Goal: Transaction & Acquisition: Purchase product/service

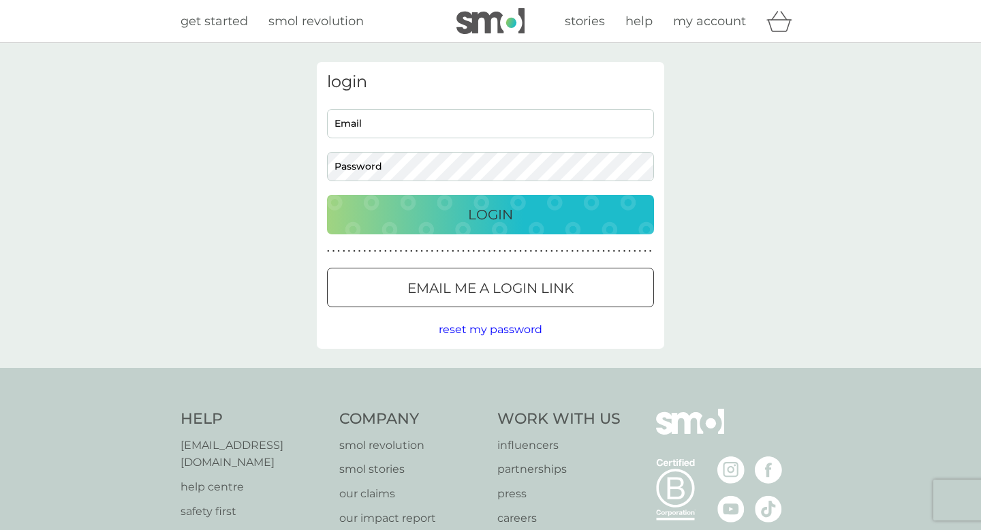
type input "[EMAIL_ADDRESS][DOMAIN_NAME]"
click at [520, 236] on div "login [EMAIL_ADDRESS][DOMAIN_NAME] Email Password Login ● ● ● ● ● ● ● ● ● ● ● ●…" at bounding box center [490, 205] width 347 height 287
click at [515, 223] on div "Login" at bounding box center [491, 215] width 300 height 22
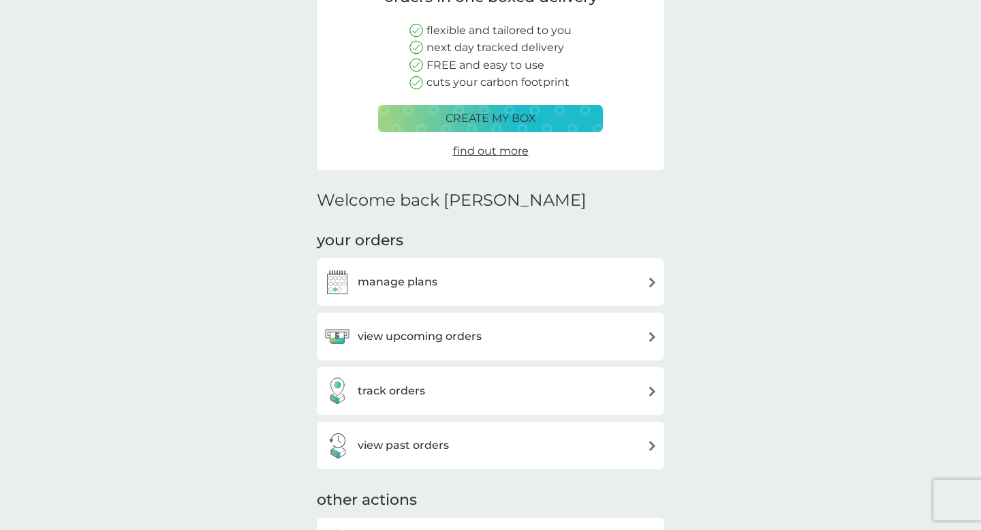
scroll to position [161, 0]
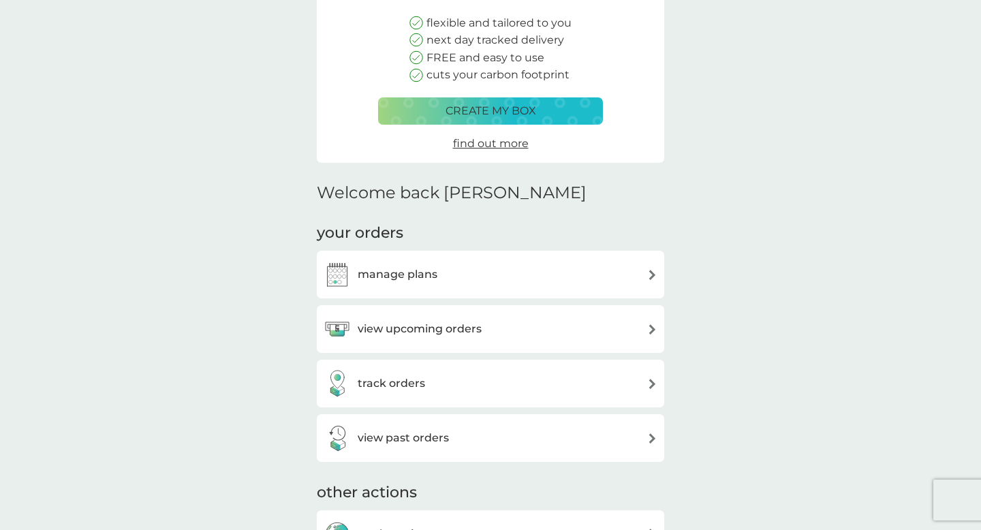
click at [553, 272] on div "manage plans" at bounding box center [491, 274] width 334 height 27
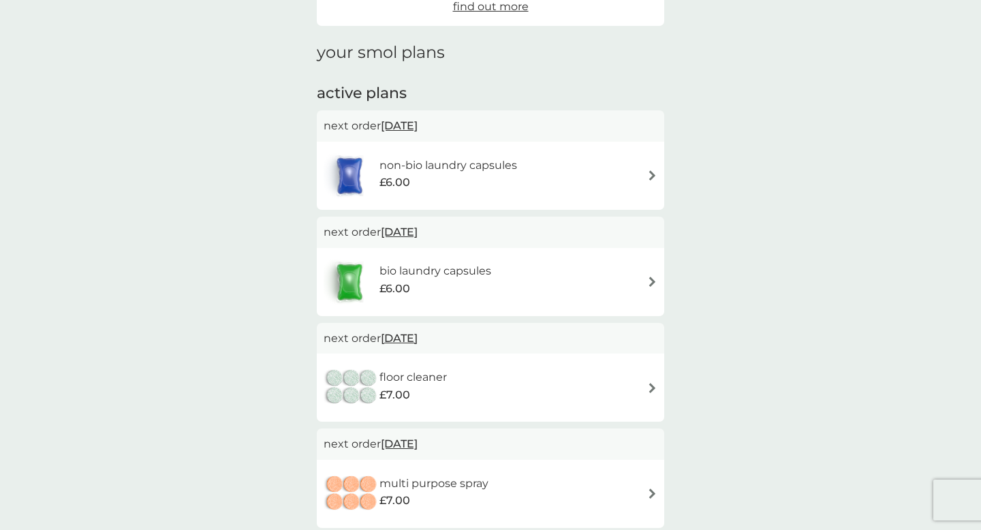
scroll to position [162, 0]
click at [499, 163] on h6 "non-bio laundry capsules" at bounding box center [449, 164] width 138 height 18
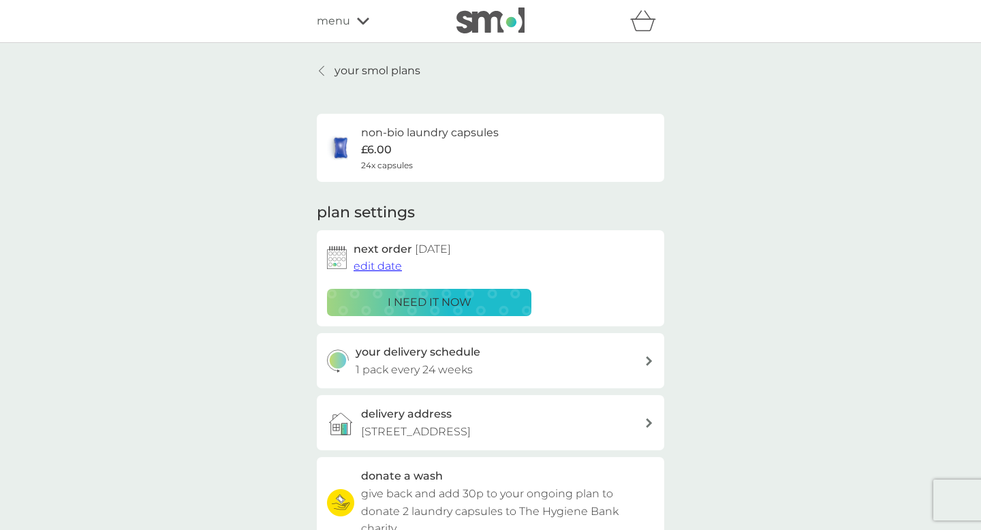
click at [397, 266] on span "edit date" at bounding box center [378, 266] width 48 height 13
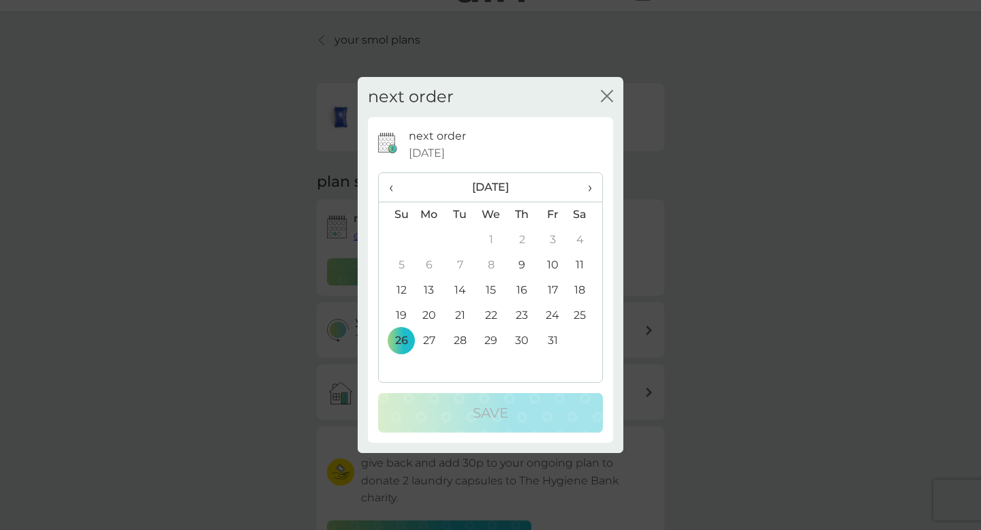
scroll to position [37, 0]
click at [588, 189] on span "›" at bounding box center [585, 187] width 14 height 29
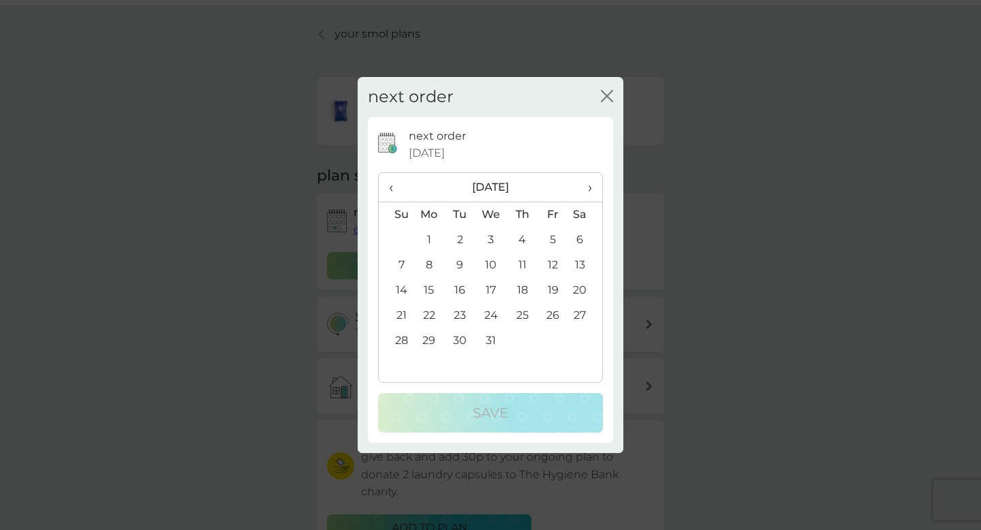
click at [588, 189] on span "›" at bounding box center [585, 187] width 14 height 29
click at [464, 313] on td "17" at bounding box center [460, 315] width 31 height 25
click at [397, 191] on span "‹" at bounding box center [396, 187] width 14 height 29
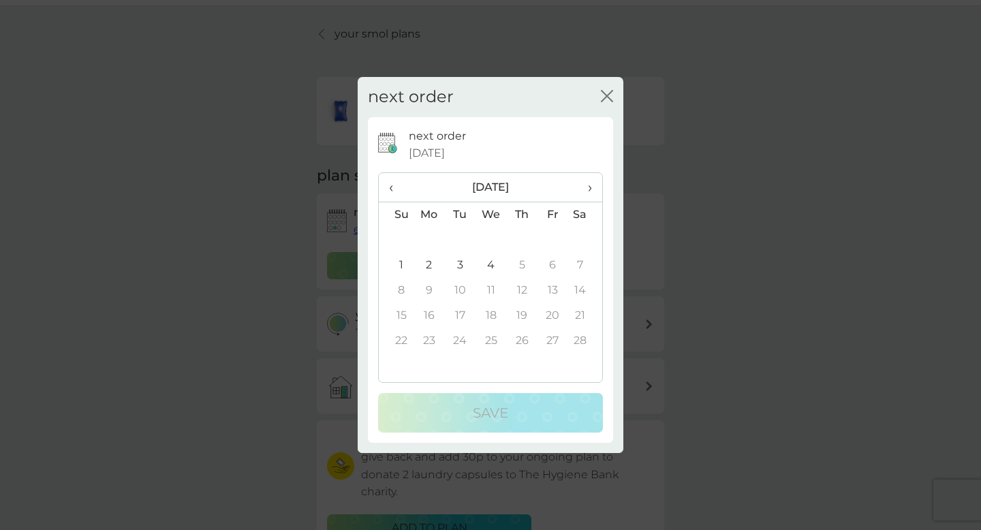
click at [397, 191] on span "‹" at bounding box center [396, 187] width 14 height 29
click at [525, 237] on td "1" at bounding box center [522, 240] width 31 height 25
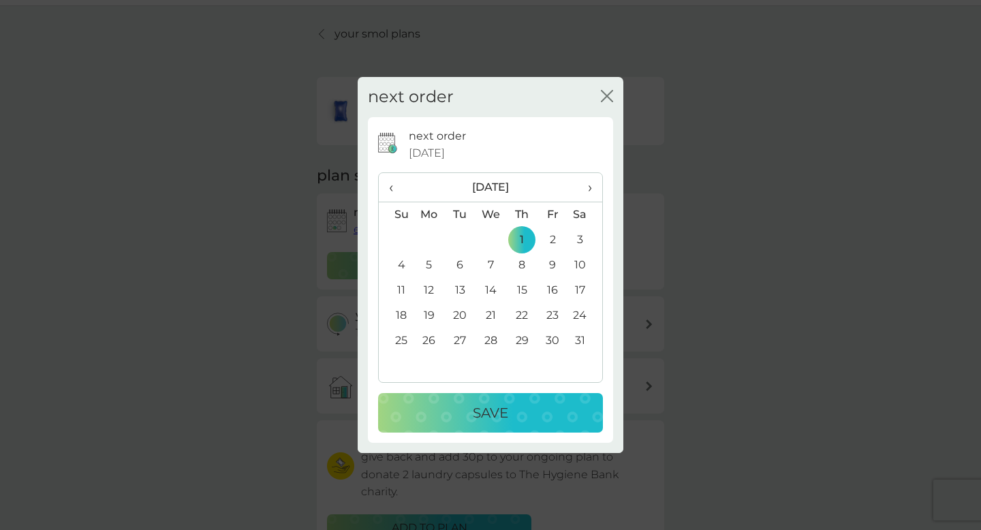
click at [555, 415] on div "Save" at bounding box center [491, 413] width 198 height 22
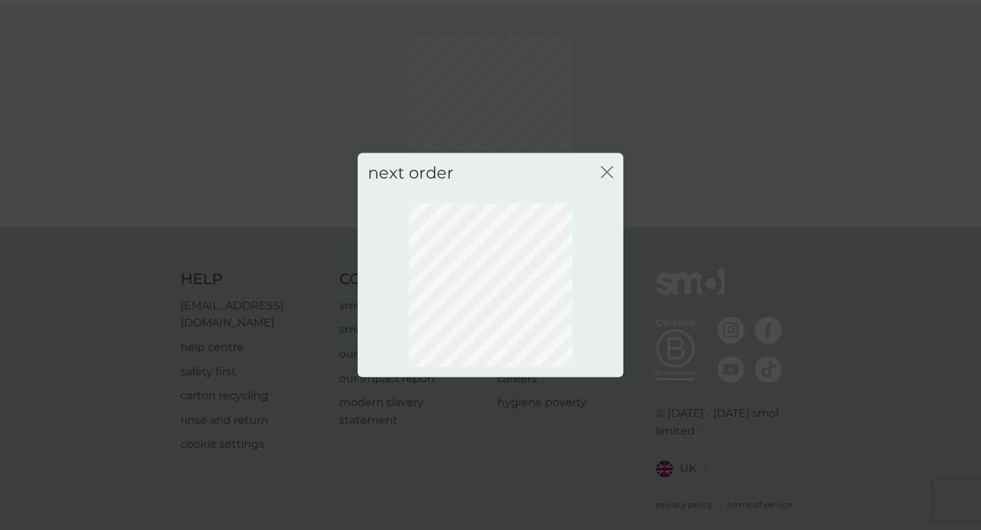
scroll to position [41, 0]
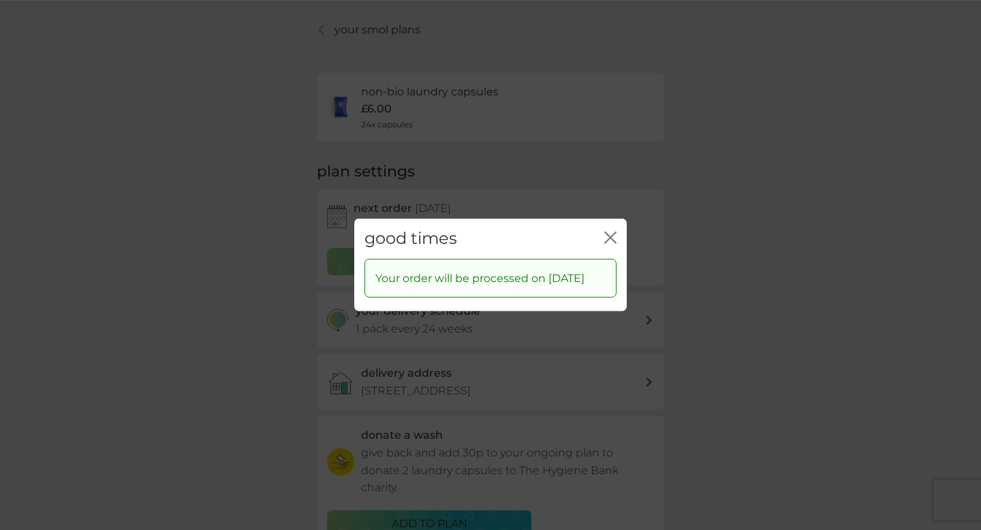
click at [612, 236] on icon "close" at bounding box center [612, 237] width 5 height 11
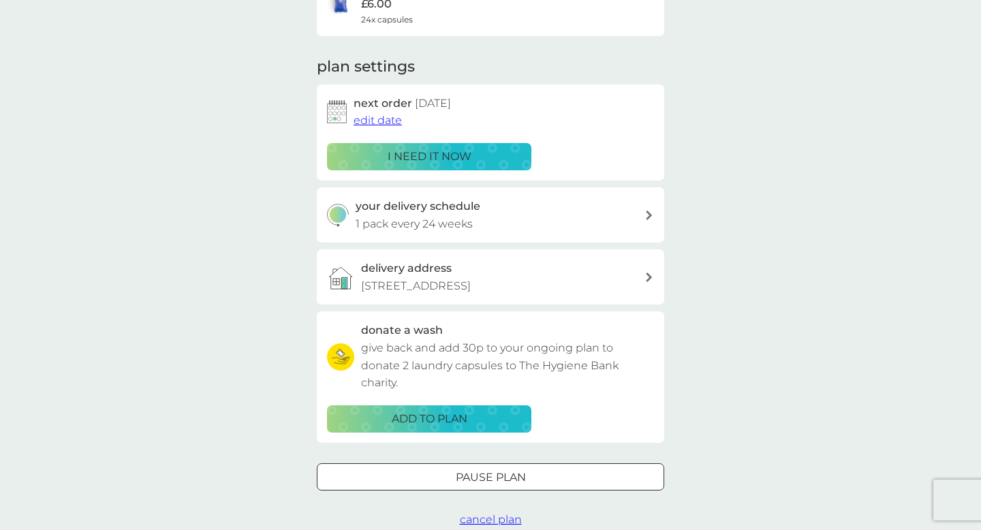
scroll to position [37, 0]
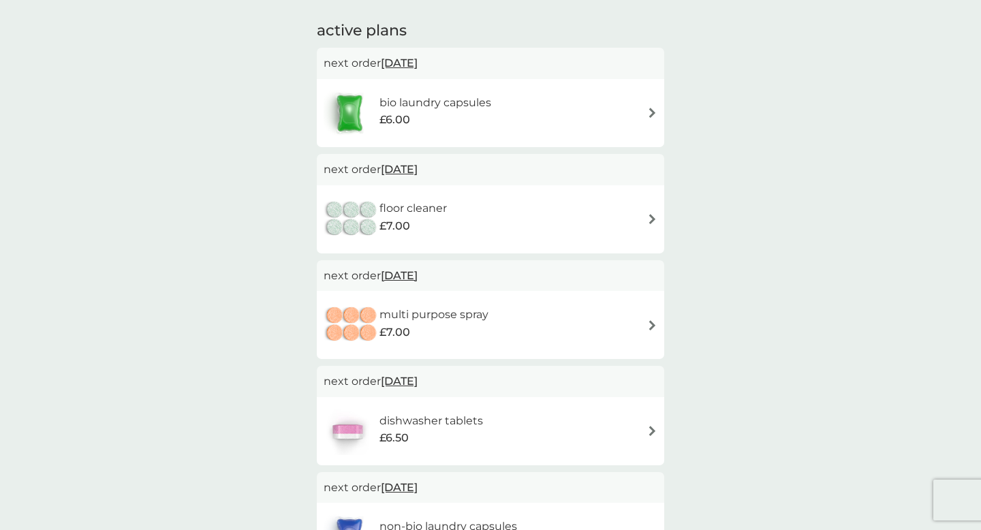
scroll to position [224, 0]
click at [640, 322] on div "multi purpose spray £7.00" at bounding box center [491, 324] width 334 height 48
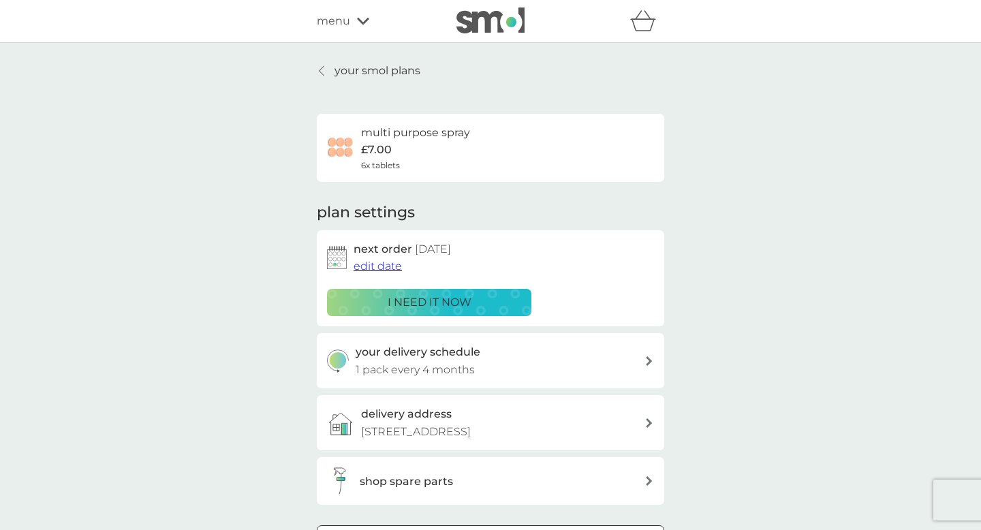
click at [373, 270] on span "edit date" at bounding box center [378, 266] width 48 height 13
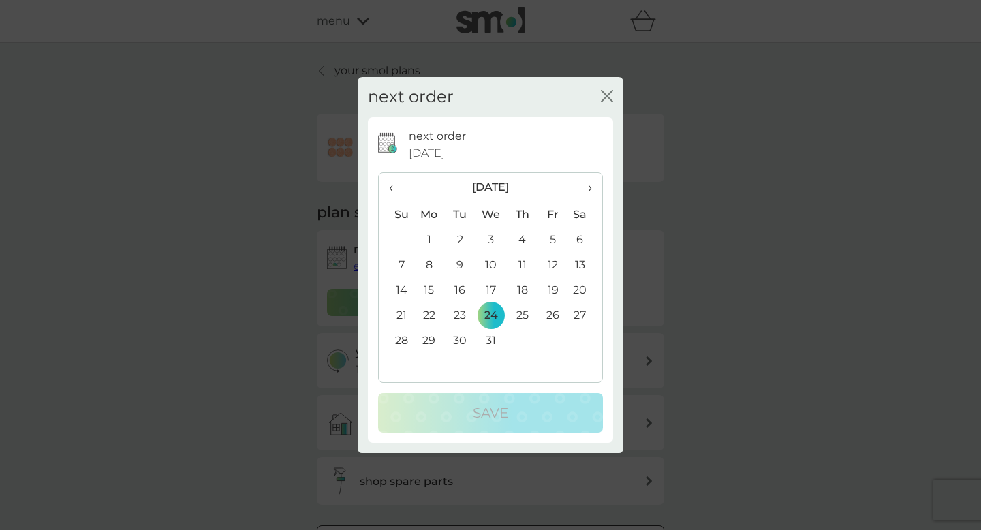
click at [587, 193] on span "›" at bounding box center [585, 187] width 14 height 29
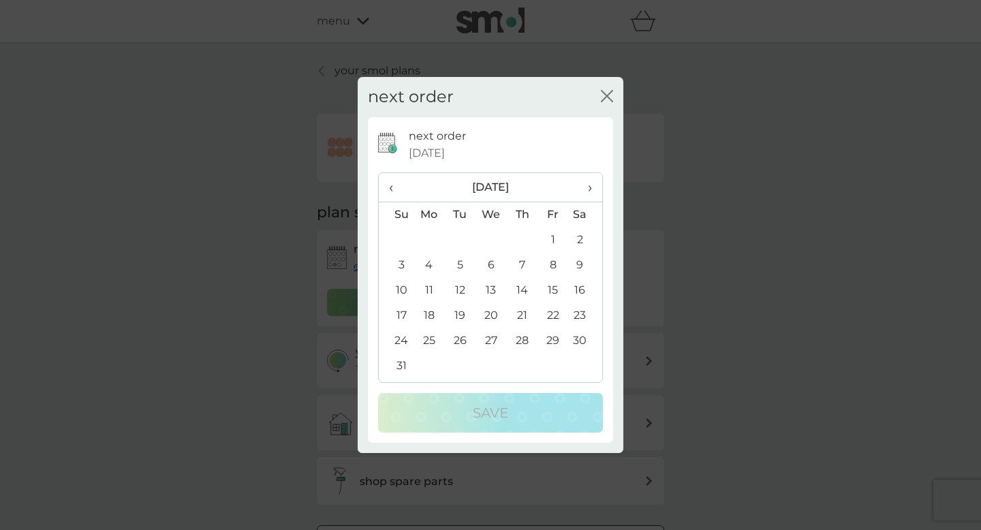
click at [388, 194] on th "‹" at bounding box center [396, 187] width 35 height 29
click at [500, 244] on td "1" at bounding box center [491, 240] width 31 height 25
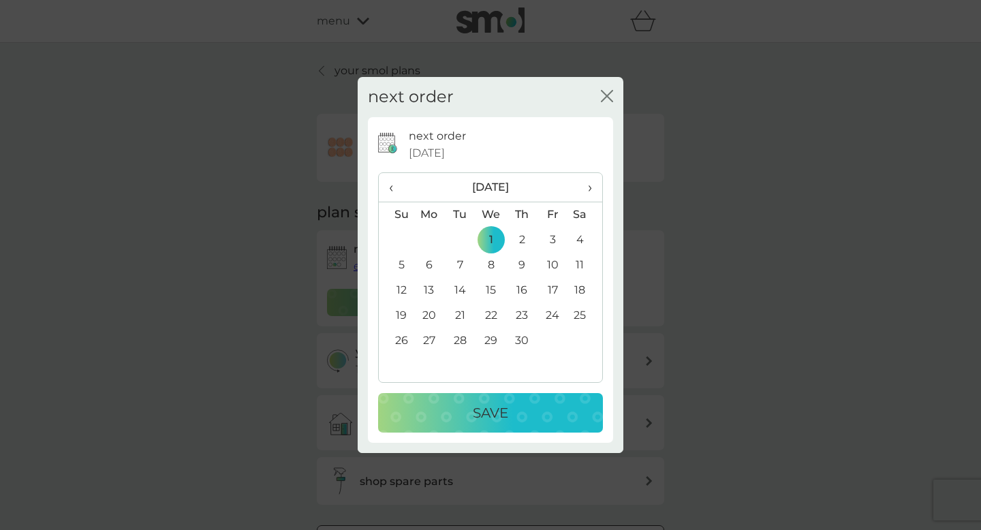
click at [497, 398] on button "Save" at bounding box center [490, 413] width 225 height 40
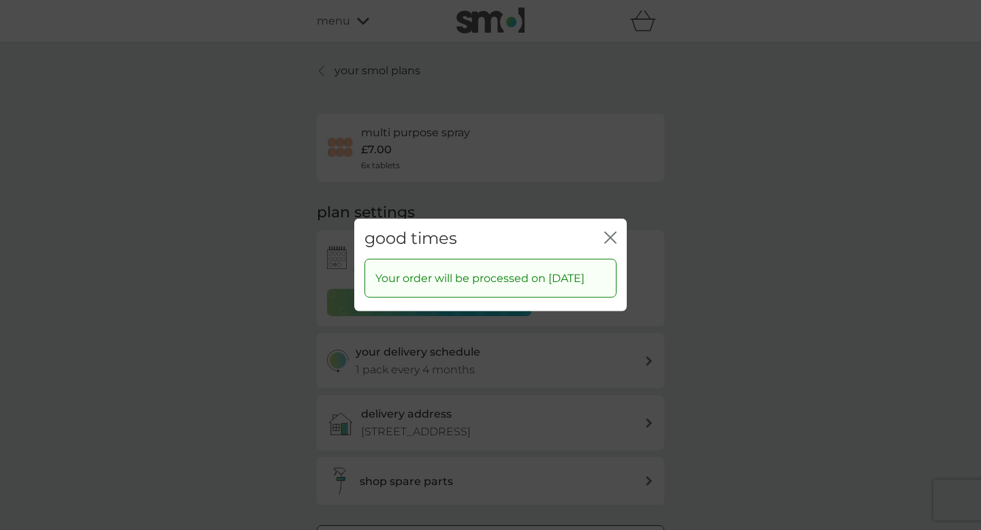
click at [607, 226] on div "good times close" at bounding box center [490, 239] width 273 height 40
click at [609, 234] on icon "close" at bounding box center [610, 238] width 12 height 12
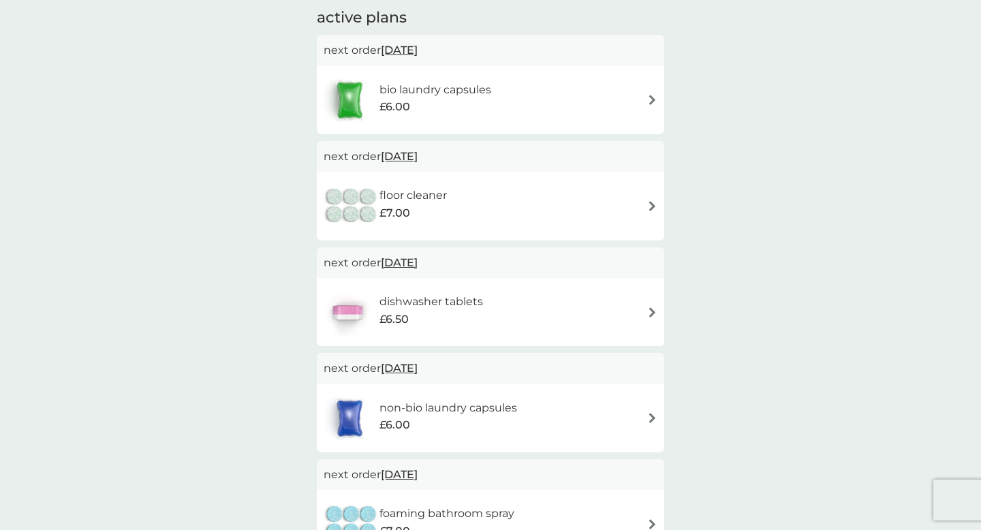
scroll to position [229, 0]
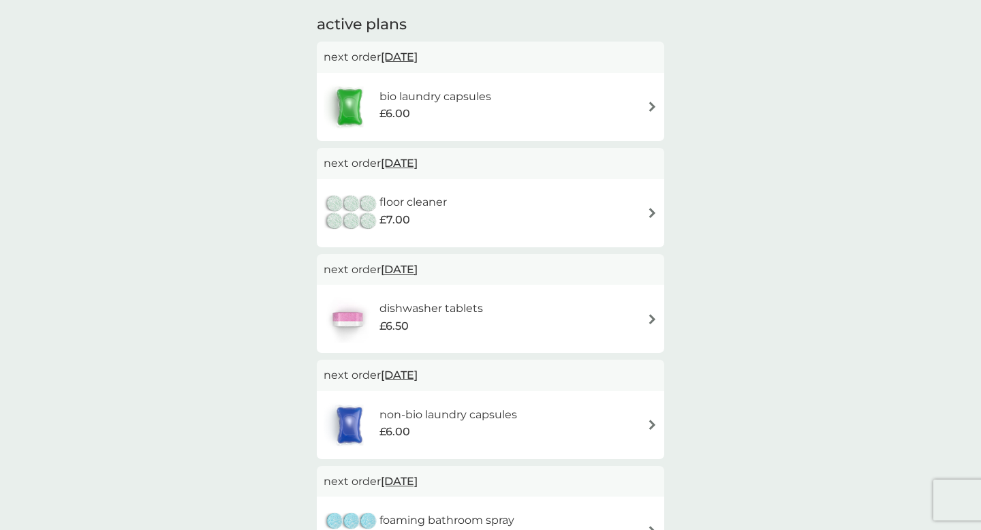
click at [621, 211] on div "floor cleaner £7.00" at bounding box center [491, 213] width 334 height 48
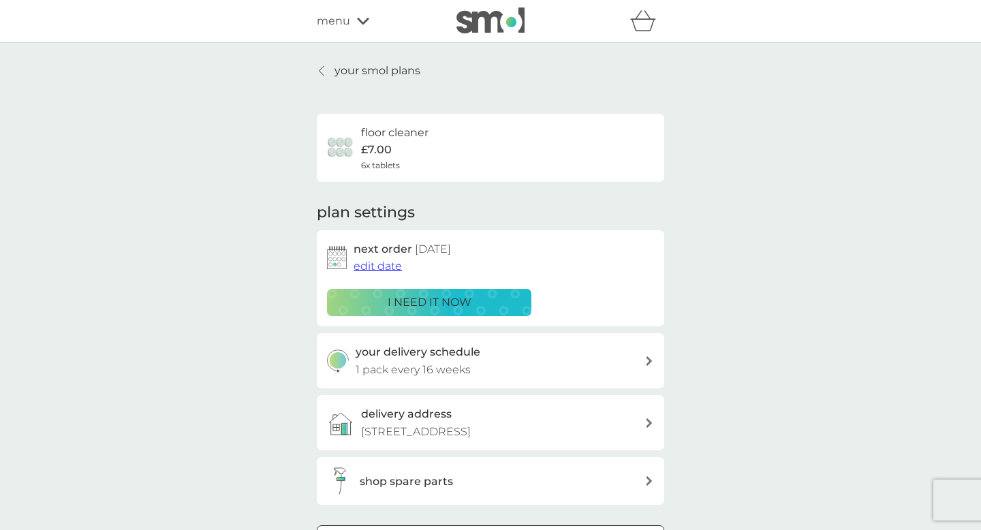
scroll to position [25, 0]
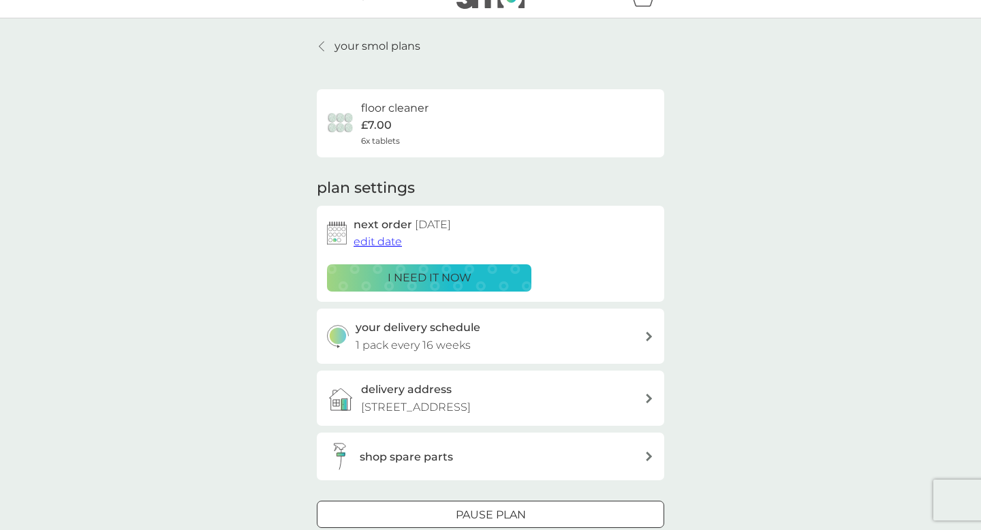
click at [390, 251] on div "next order [DATE] edit date i need it now" at bounding box center [490, 254] width 327 height 76
click at [390, 245] on span "edit date" at bounding box center [378, 241] width 48 height 13
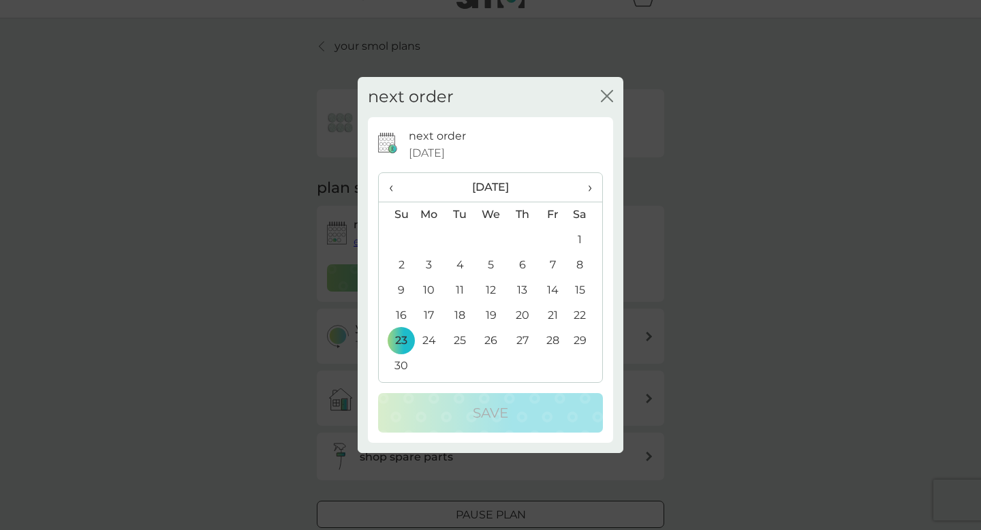
click at [587, 189] on span "›" at bounding box center [585, 187] width 14 height 29
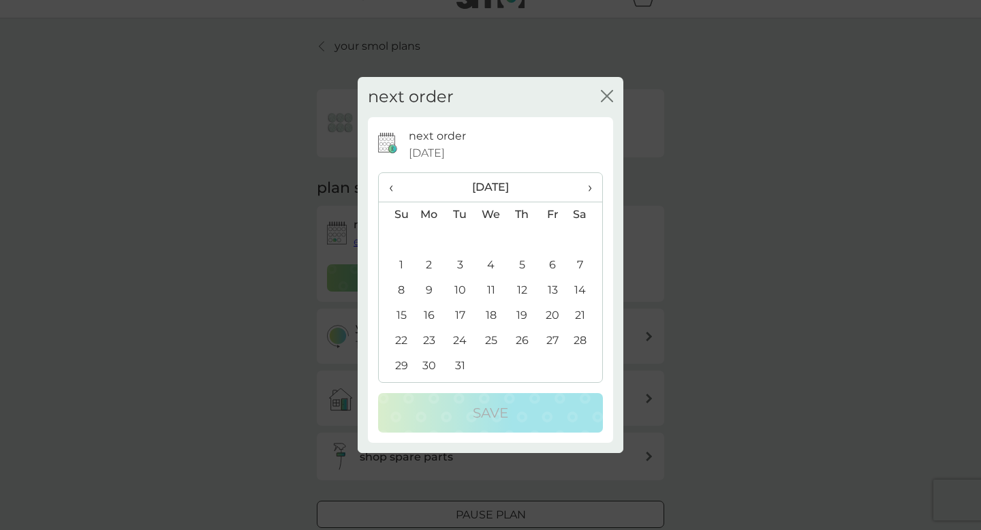
click at [587, 189] on span "›" at bounding box center [585, 187] width 14 height 29
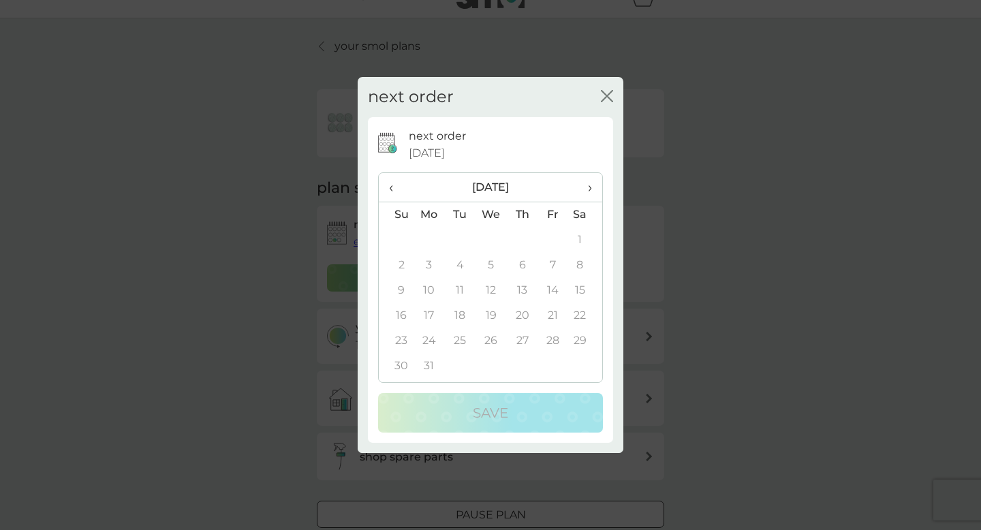
click at [587, 189] on span "›" at bounding box center [585, 187] width 14 height 29
click at [397, 185] on span "‹" at bounding box center [396, 187] width 14 height 29
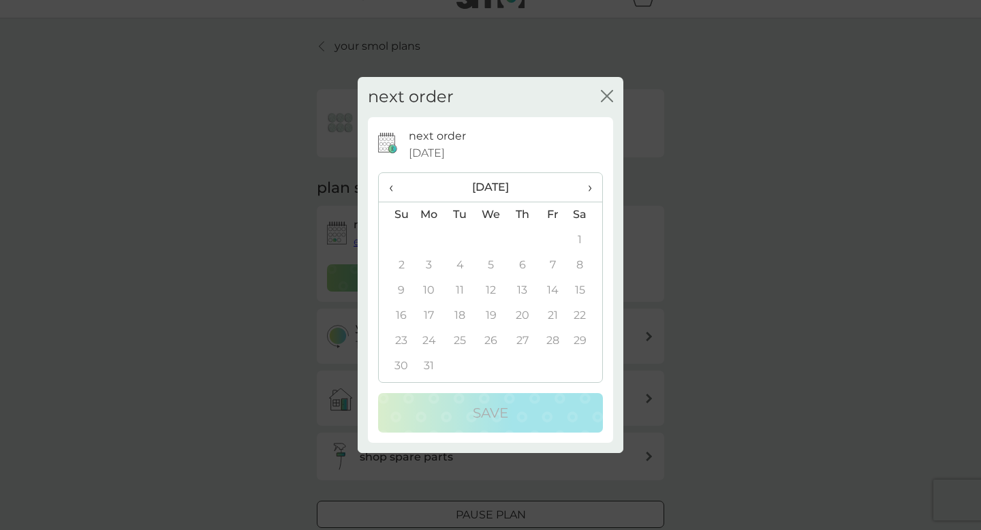
click at [397, 185] on span "‹" at bounding box center [396, 187] width 14 height 29
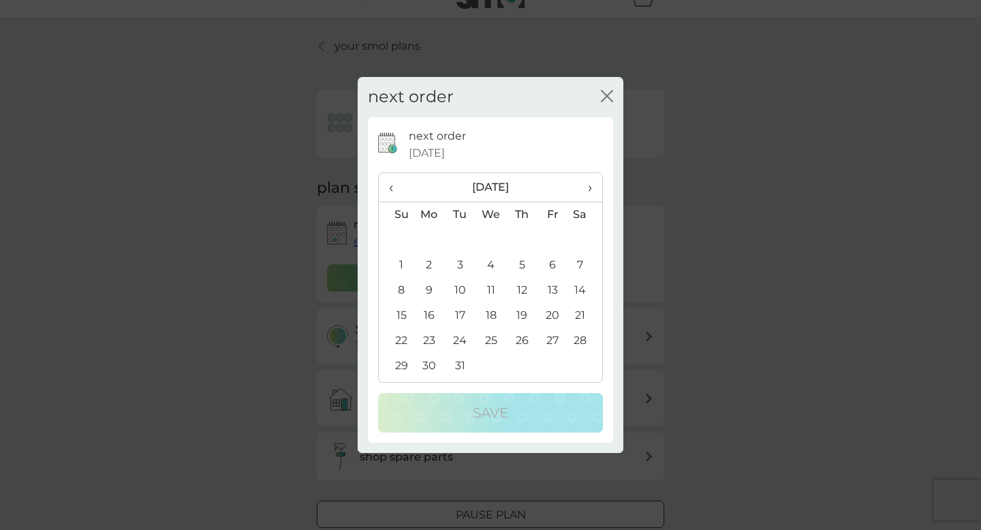
click at [591, 189] on span "›" at bounding box center [585, 187] width 14 height 29
click at [499, 268] on td "8" at bounding box center [491, 265] width 31 height 25
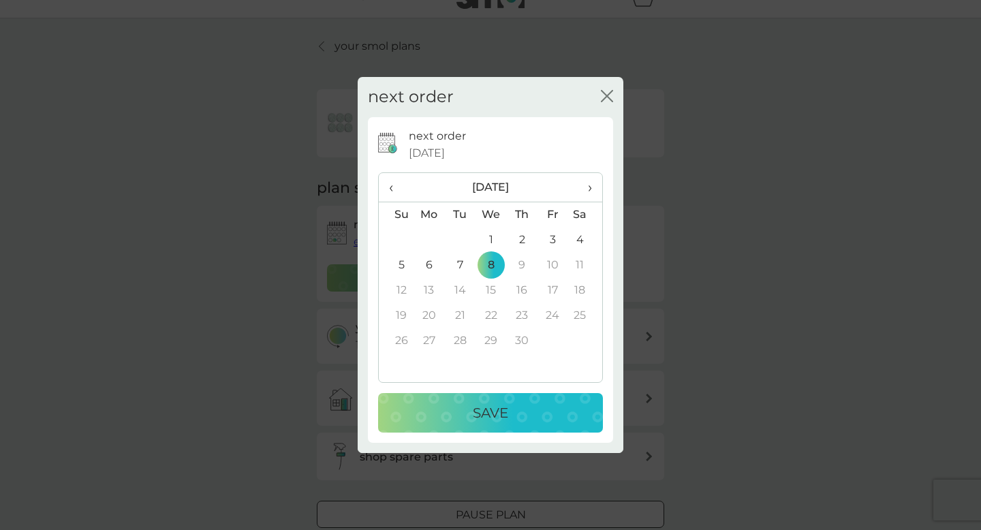
click at [544, 417] on div "Save" at bounding box center [491, 413] width 198 height 22
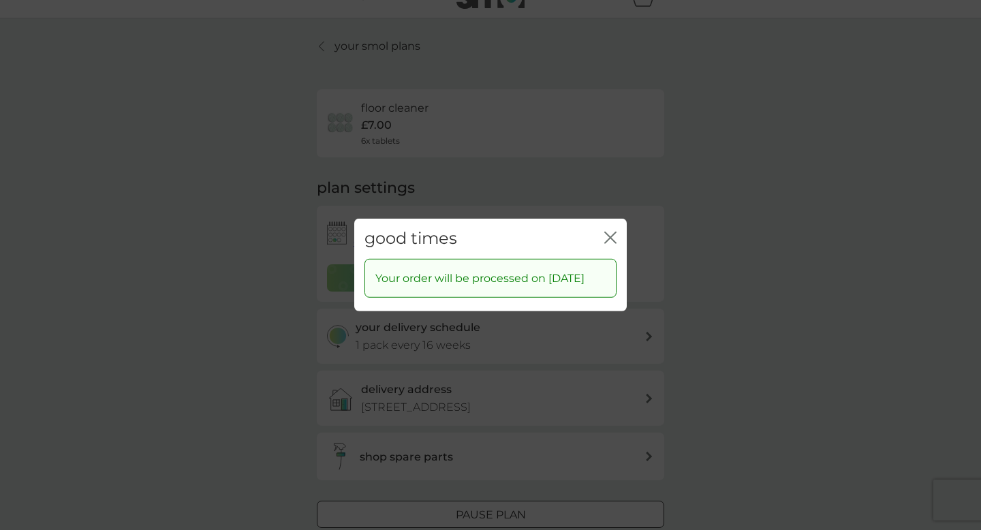
click at [610, 232] on icon "close" at bounding box center [610, 238] width 12 height 12
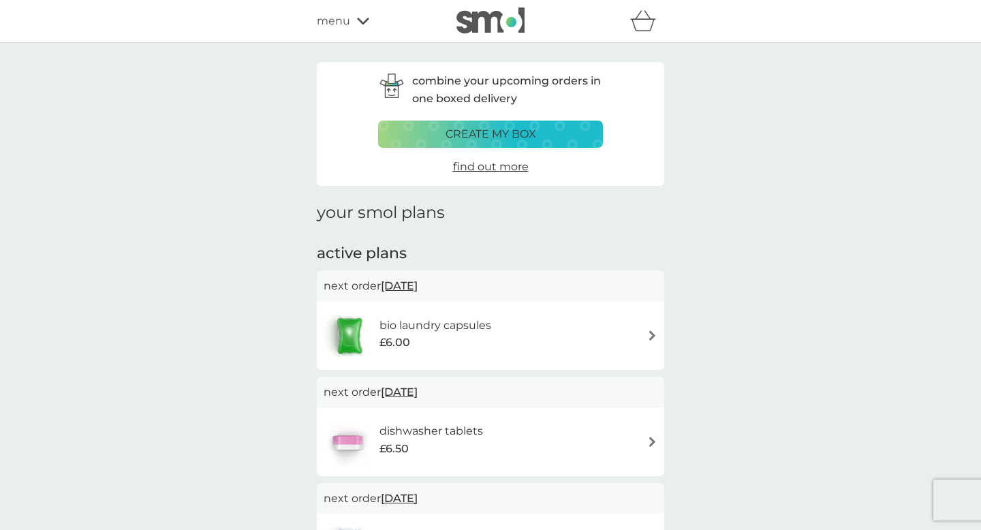
click at [341, 31] on div "refer a friend & you BOTH save smol impact smol shop your smol plans your upcom…" at bounding box center [490, 20] width 347 height 27
click at [341, 19] on span "menu" at bounding box center [333, 21] width 33 height 18
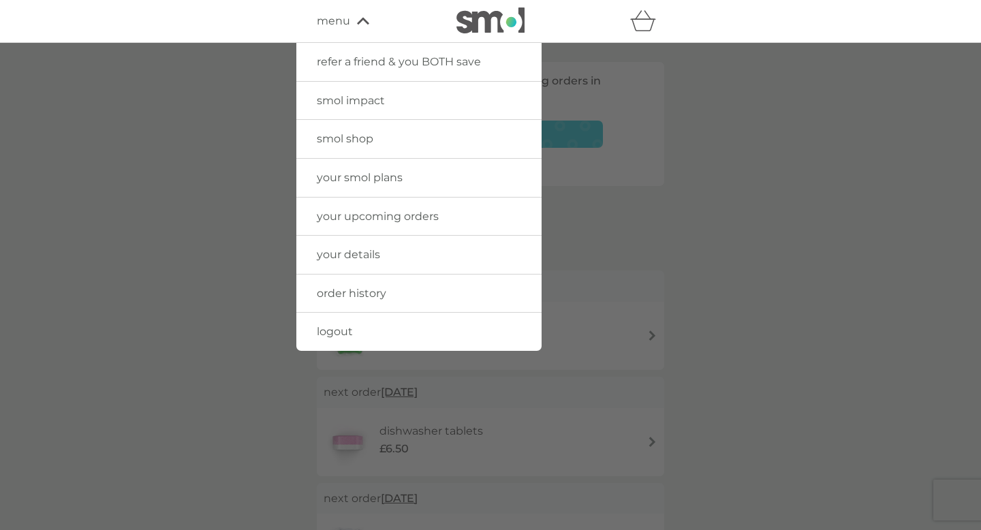
click at [343, 146] on link "smol shop" at bounding box center [418, 139] width 245 height 38
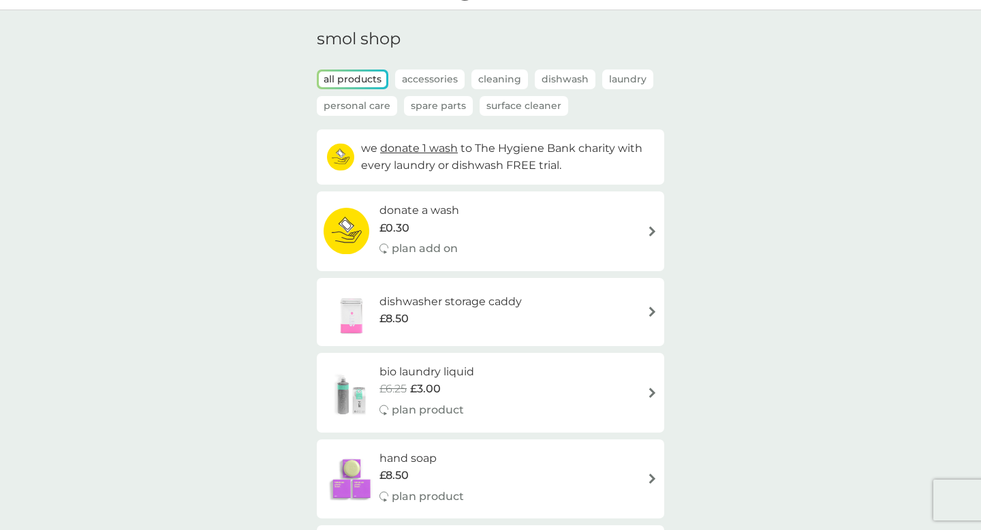
scroll to position [33, 0]
click at [445, 106] on p "Spare Parts" at bounding box center [438, 105] width 69 height 20
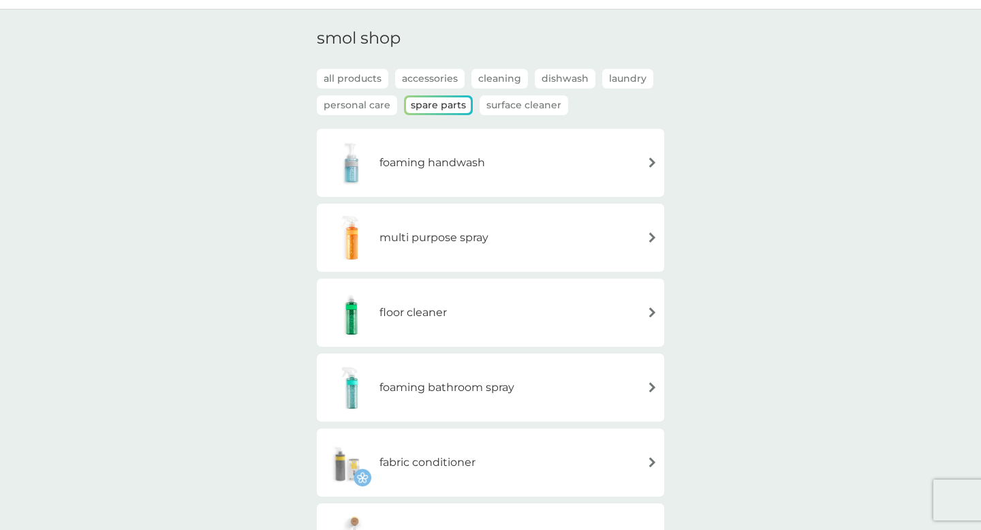
click at [597, 155] on div "foaming handwash" at bounding box center [491, 163] width 334 height 48
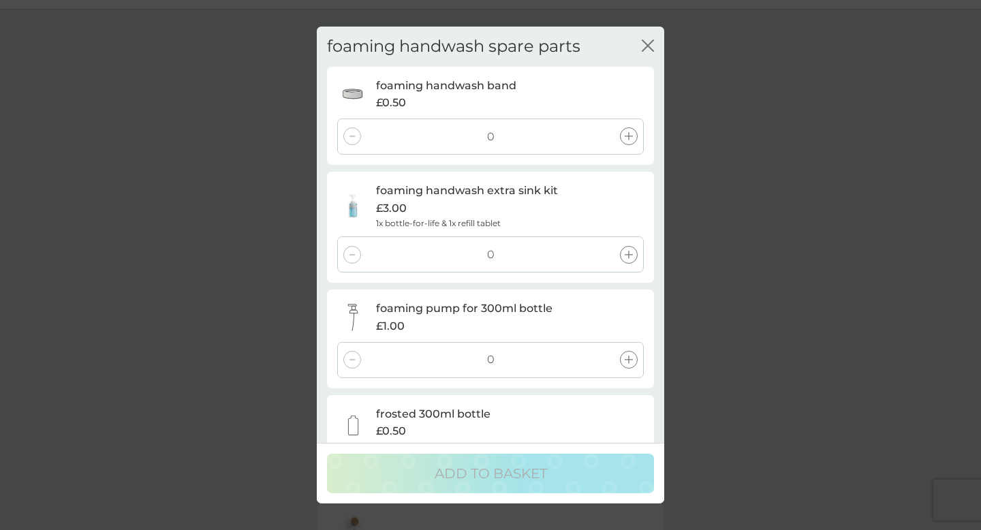
click at [627, 138] on icon at bounding box center [629, 136] width 8 height 8
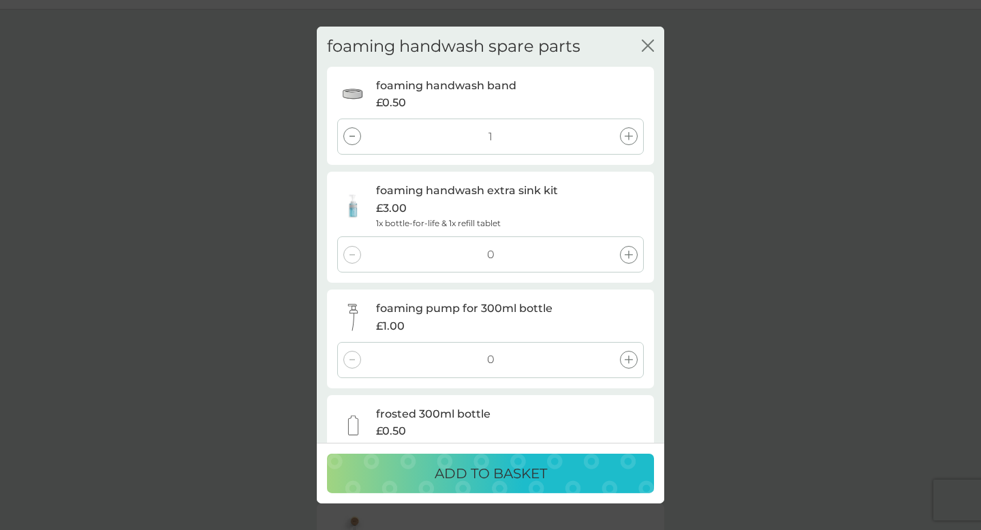
click at [630, 258] on icon at bounding box center [629, 255] width 8 height 8
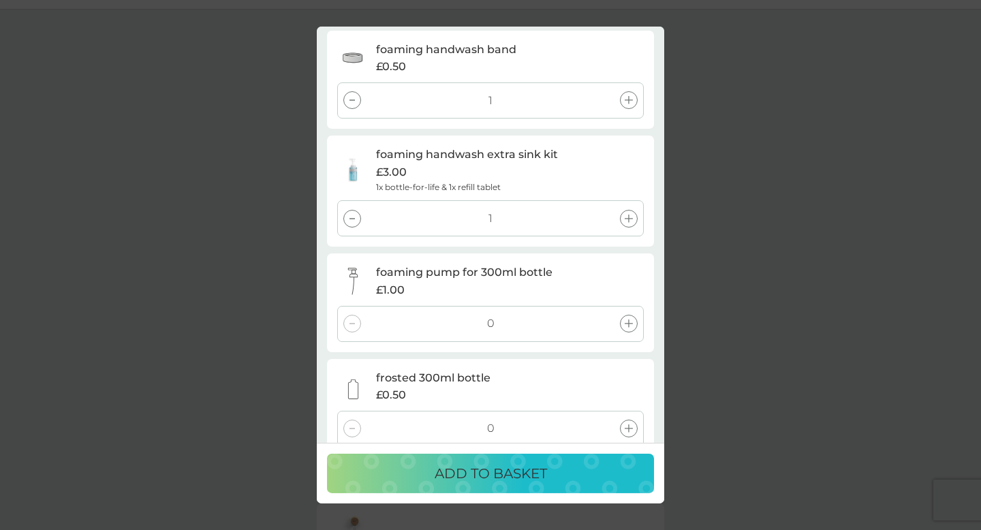
scroll to position [37, 0]
click at [345, 100] on div at bounding box center [352, 100] width 18 height 18
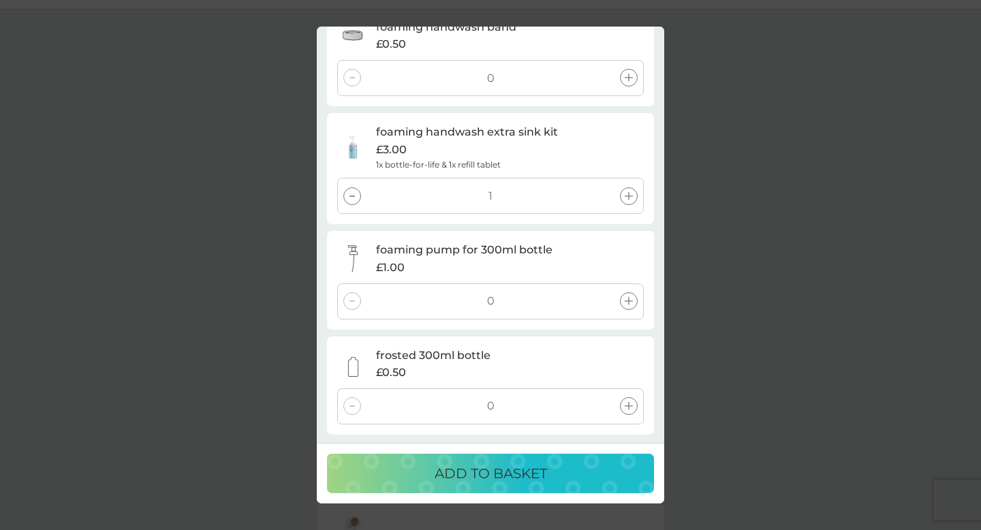
scroll to position [61, 0]
click at [636, 192] on div at bounding box center [629, 194] width 18 height 18
click at [559, 473] on div "ADD TO BASKET" at bounding box center [491, 474] width 300 height 22
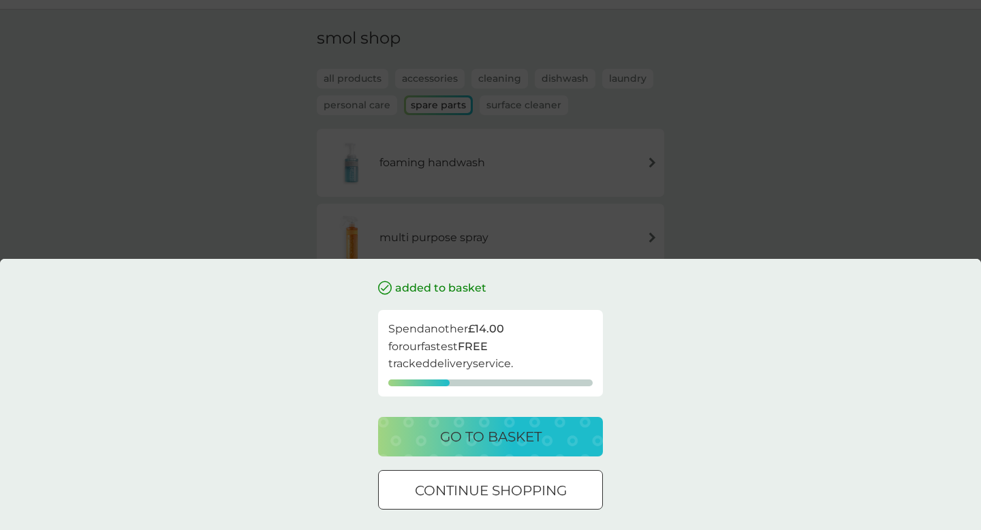
click at [722, 170] on div "added to basket Spend another £14.00 for our fastest FREE tracked delivery serv…" at bounding box center [490, 265] width 981 height 530
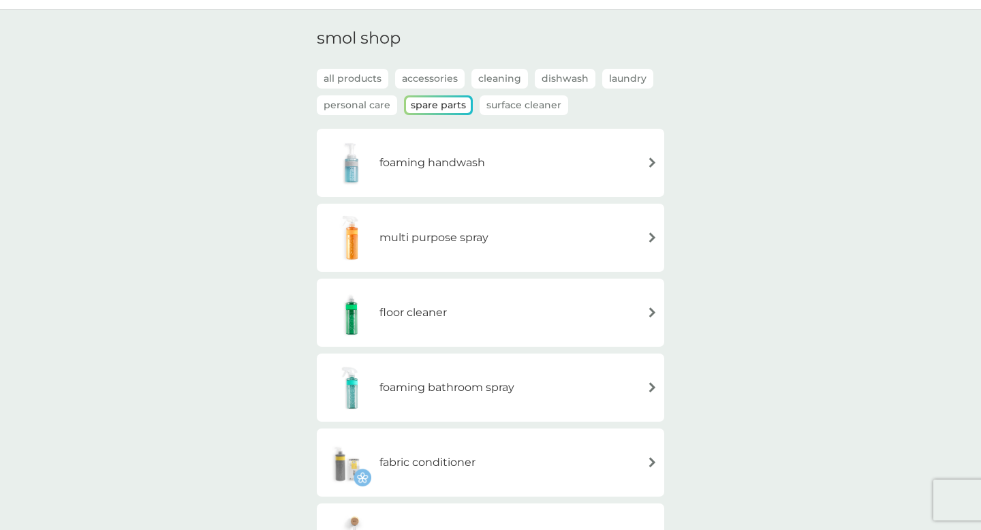
click at [437, 83] on p "Accessories" at bounding box center [429, 79] width 69 height 20
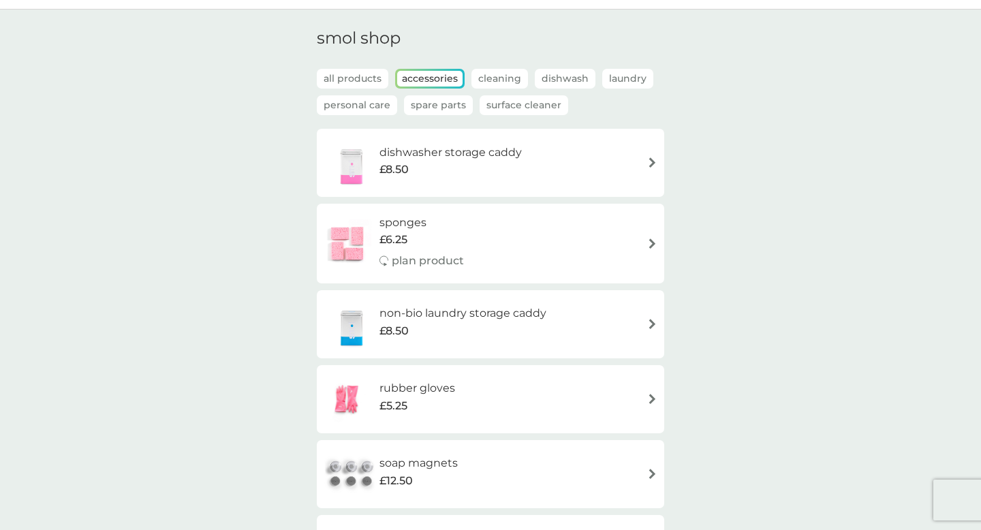
click at [598, 239] on div "sponges £6.25 plan product" at bounding box center [491, 243] width 334 height 59
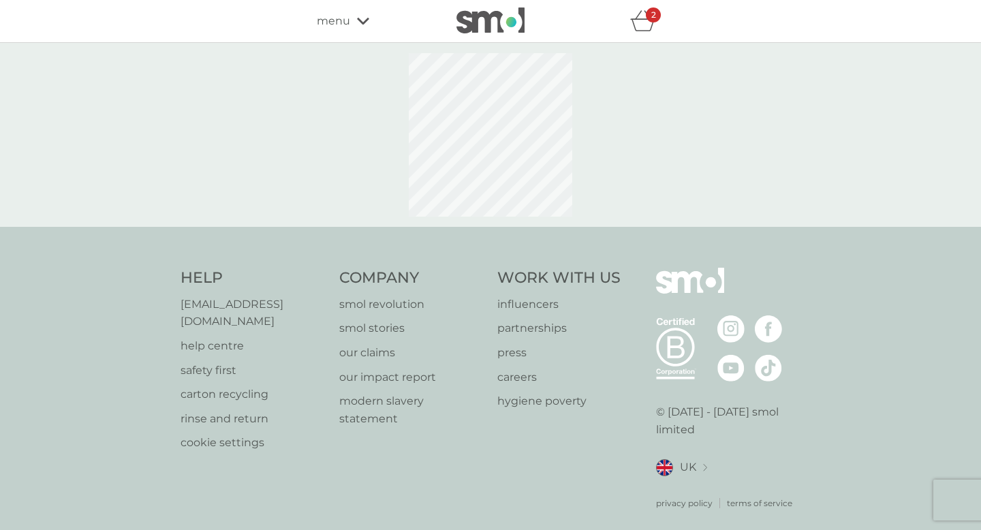
select select "63"
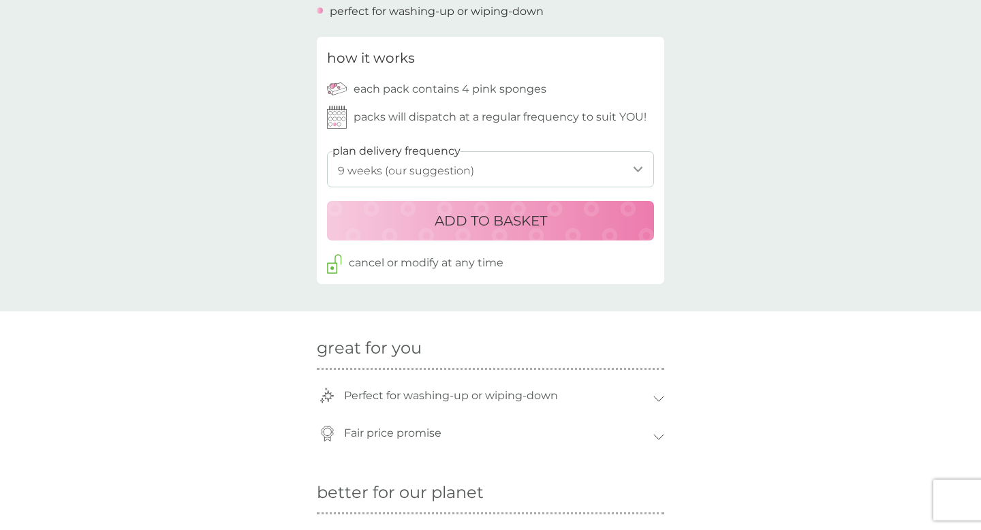
scroll to position [651, 0]
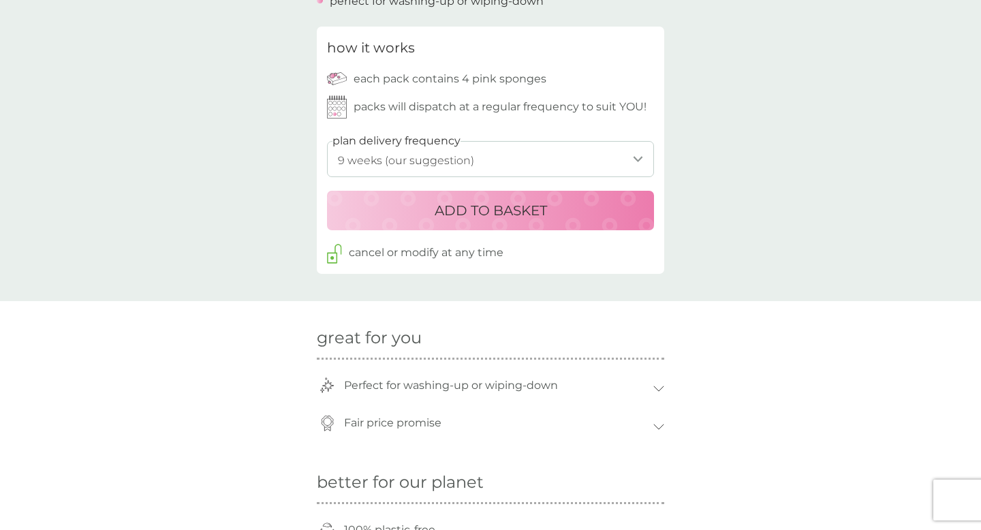
click at [578, 198] on button "ADD TO BASKET" at bounding box center [490, 211] width 327 height 40
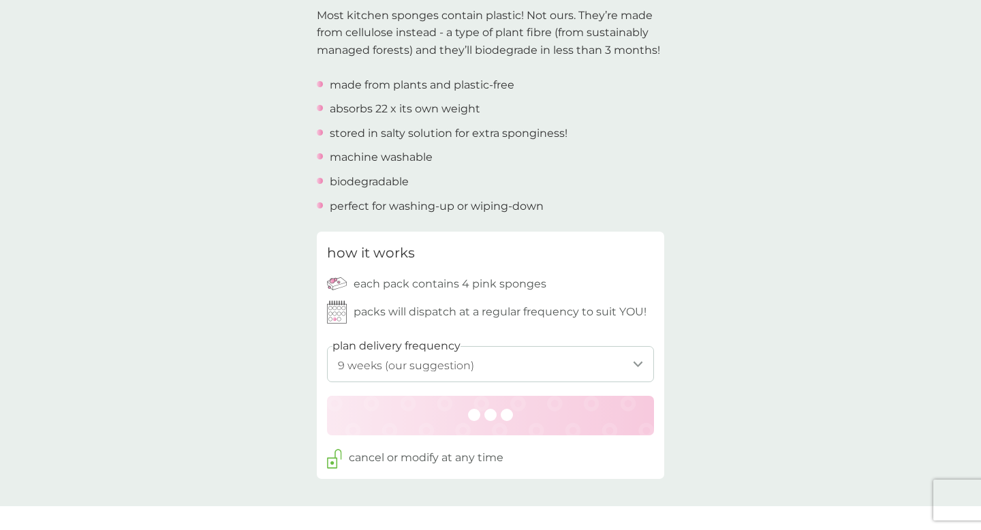
scroll to position [0, 0]
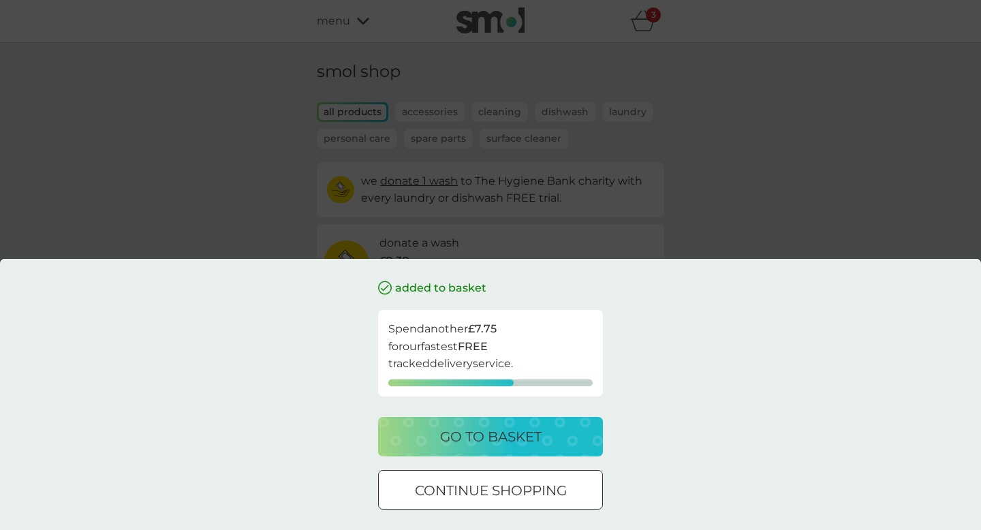
click at [809, 234] on div "added to basket Spend another £7.75 for our fastest FREE tracked delivery servi…" at bounding box center [490, 265] width 981 height 530
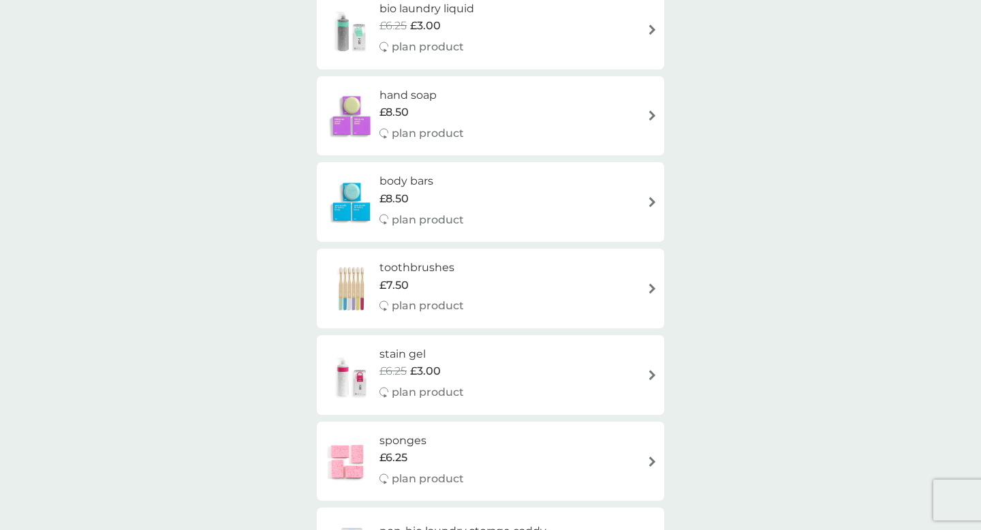
scroll to position [381, 0]
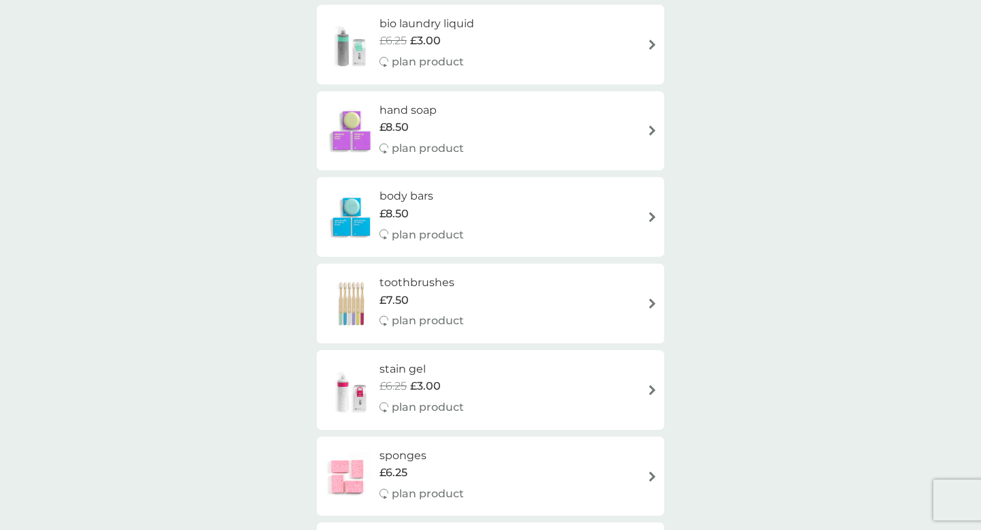
click at [599, 311] on div "toothbrushes £7.50 plan product" at bounding box center [491, 303] width 334 height 59
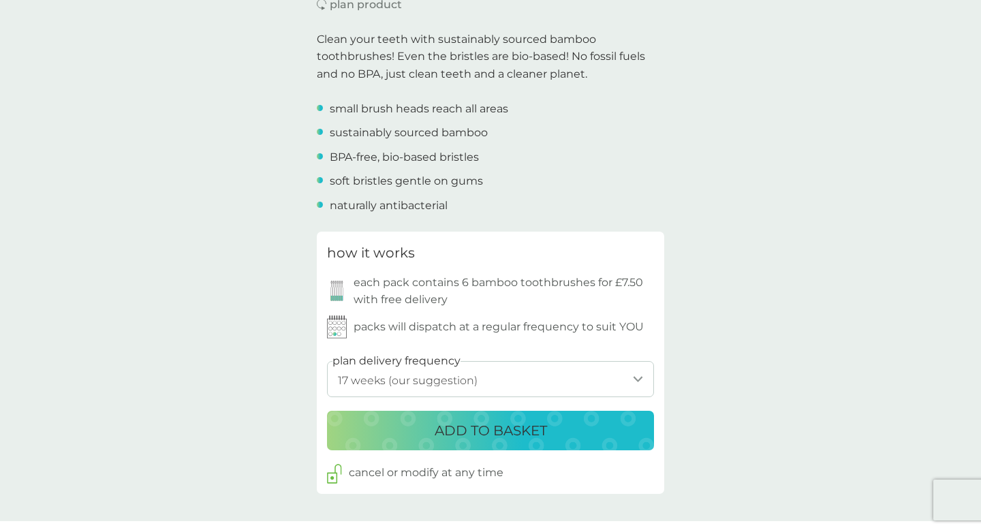
scroll to position [424, 0]
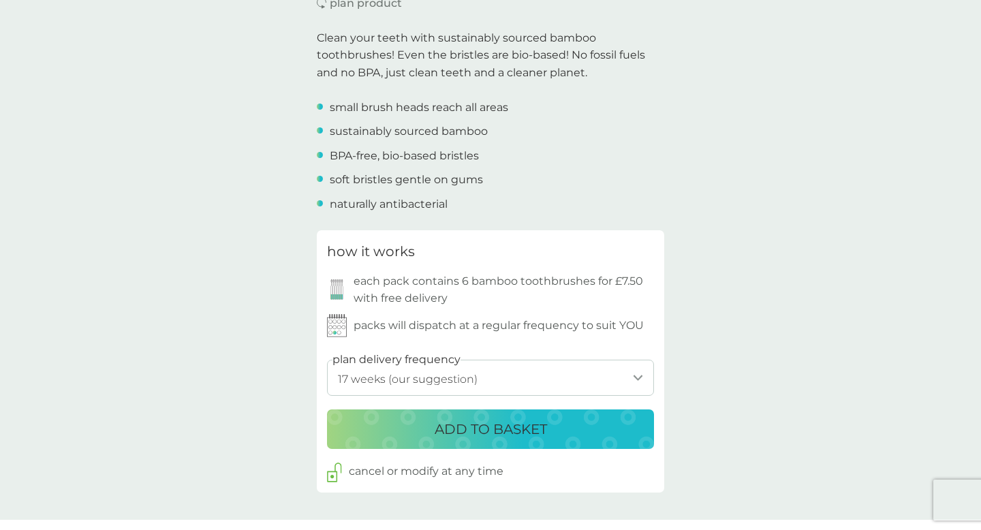
click at [581, 371] on select "1 week 2 weeks 3 weeks 4 weeks 5 weeks 6 weeks 7 weeks 8 weeks 9 weeks 10 weeks…" at bounding box center [490, 378] width 327 height 36
select select "245"
click at [327, 360] on select "1 week 2 weeks 3 weeks 4 weeks 5 weeks 6 weeks 7 weeks 8 weeks 9 weeks 10 weeks…" at bounding box center [490, 378] width 327 height 36
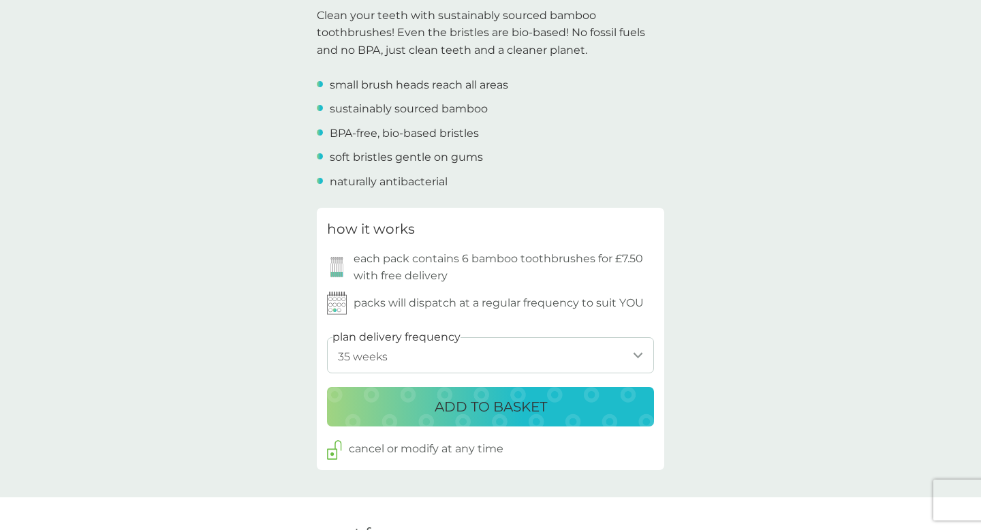
scroll to position [462, 0]
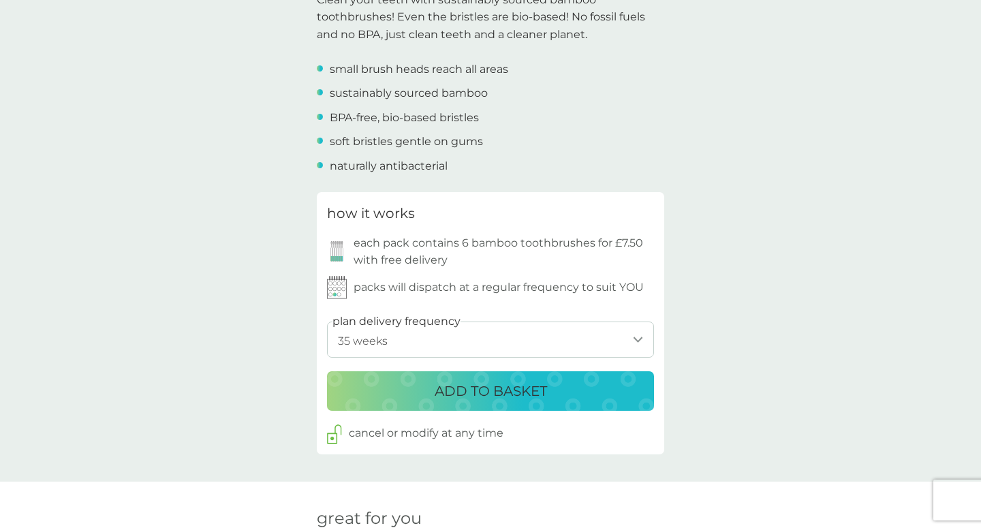
click at [516, 397] on p "ADD TO BASKET" at bounding box center [491, 391] width 112 height 22
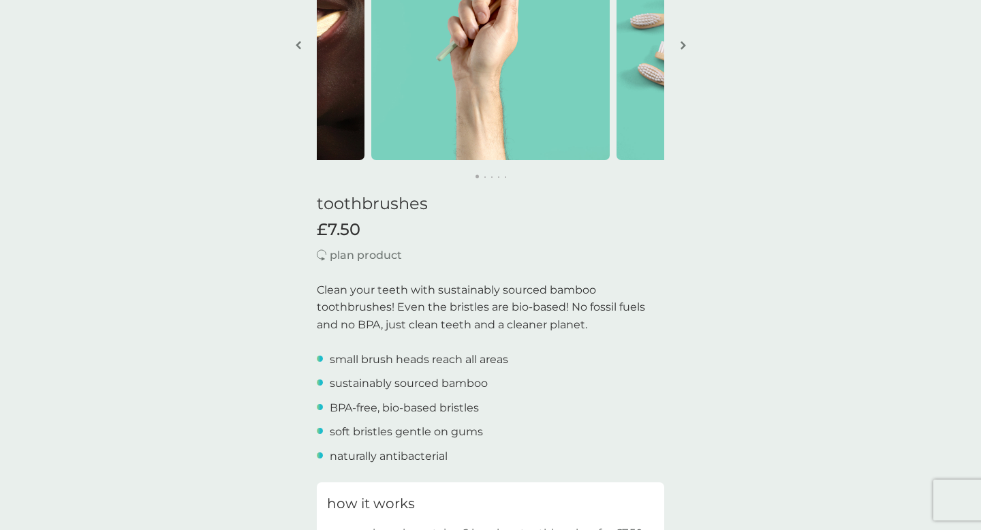
scroll to position [0, 0]
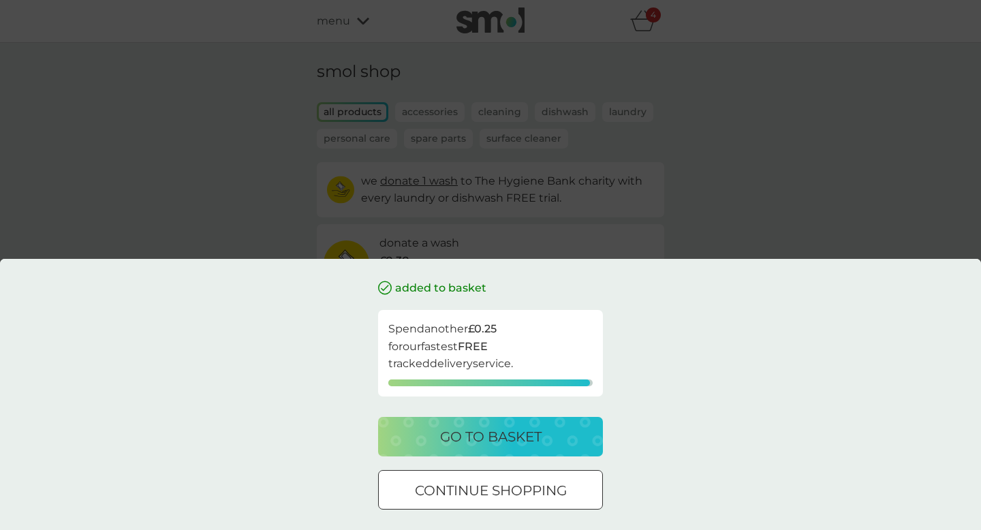
click at [664, 181] on div "added to basket Spend another £0.25 for our fastest FREE tracked delivery servi…" at bounding box center [490, 265] width 981 height 530
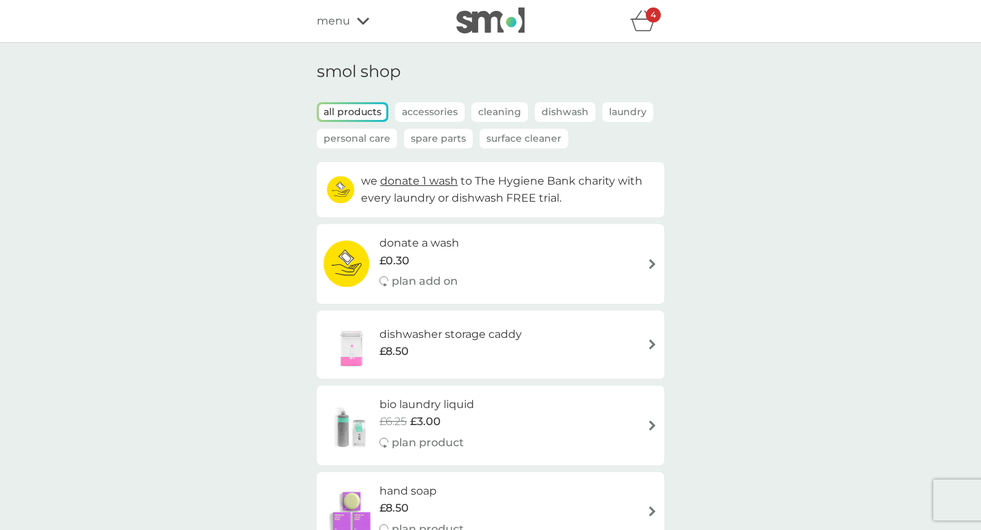
click at [644, 17] on icon "basket" at bounding box center [643, 20] width 26 height 21
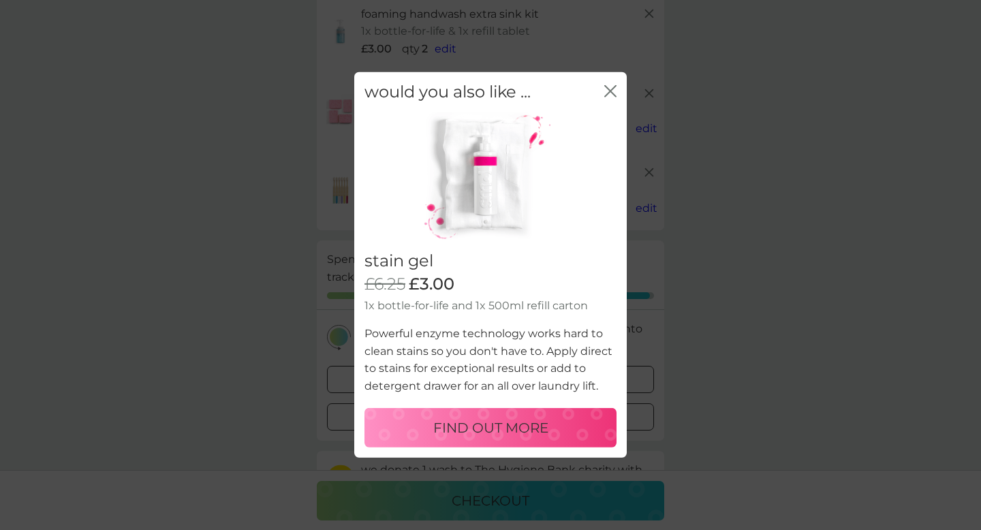
scroll to position [101, 0]
click at [528, 433] on p "FIND OUT MORE" at bounding box center [490, 428] width 115 height 22
select select "182"
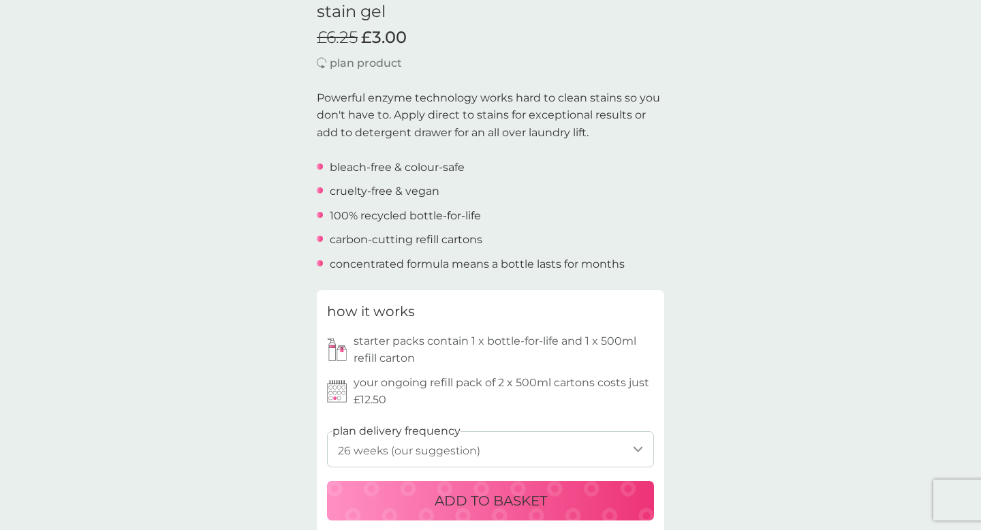
scroll to position [444, 0]
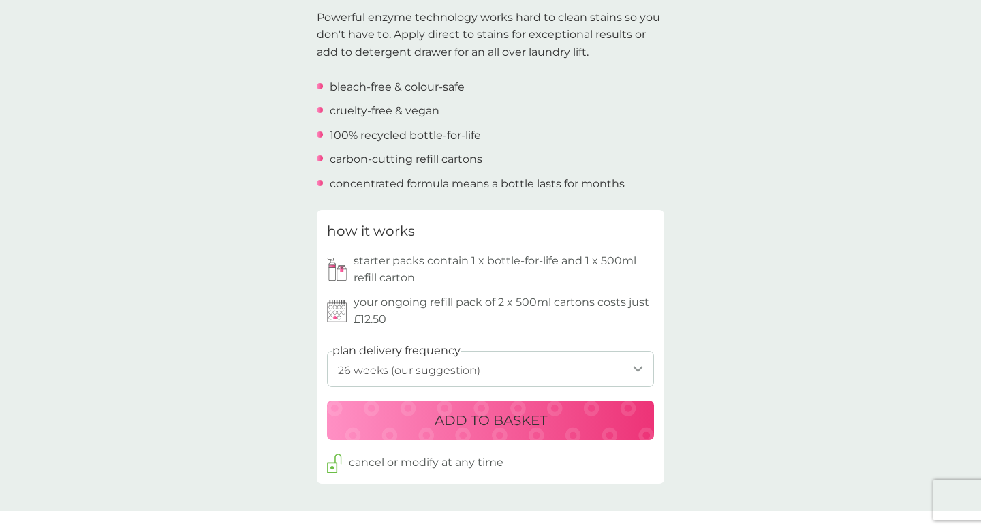
click at [504, 369] on select "1 week 2 weeks 3 weeks 4 weeks 5 weeks 6 weeks 7 weeks 8 weeks 9 weeks 10 weeks…" at bounding box center [490, 369] width 327 height 36
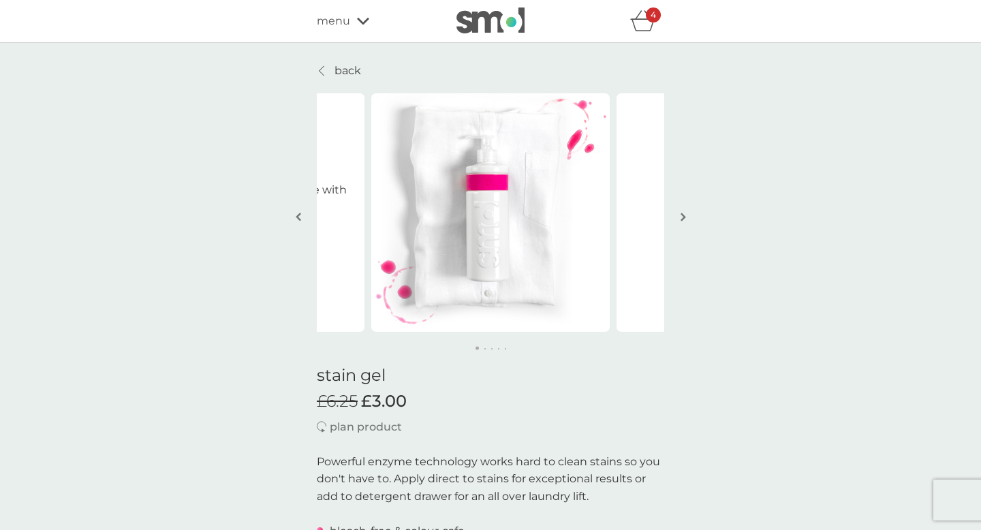
click at [649, 16] on div "4" at bounding box center [653, 14] width 15 height 15
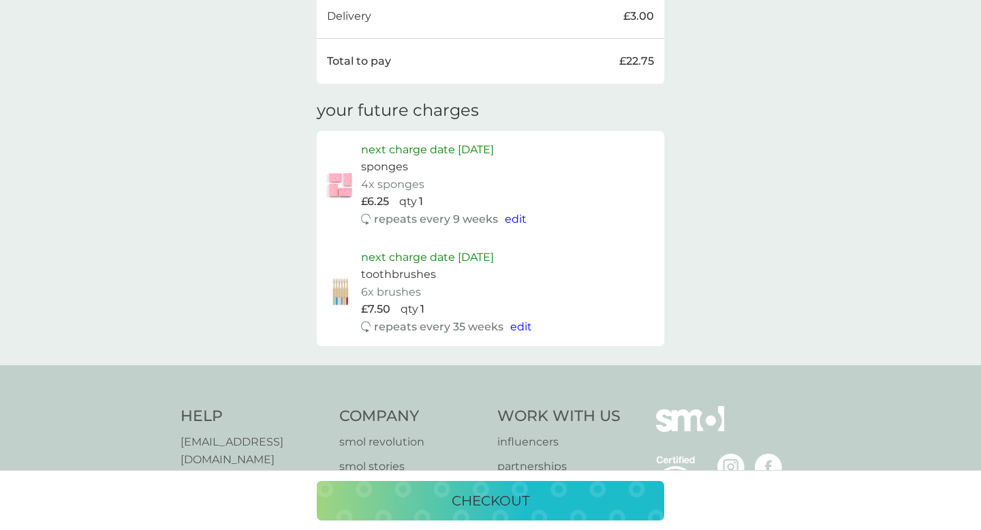
scroll to position [630, 0]
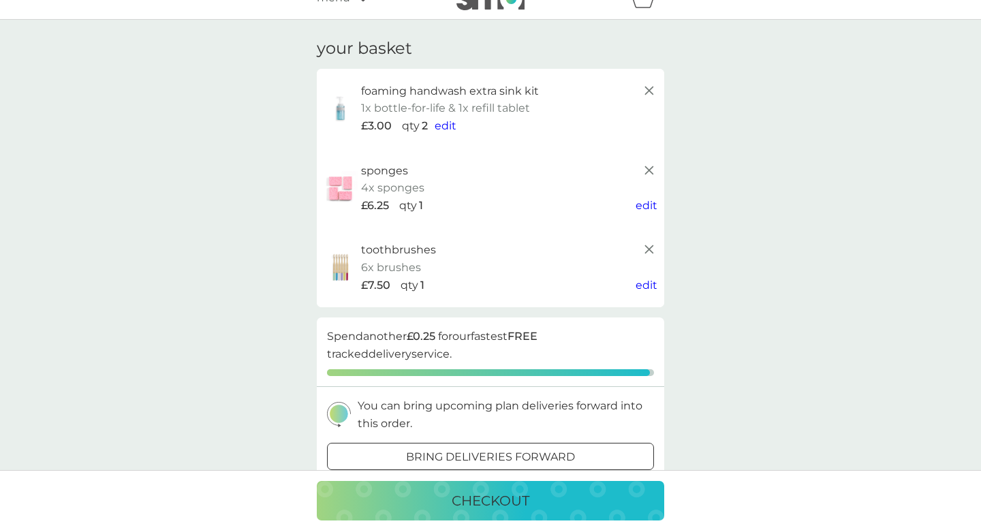
scroll to position [25, 0]
